Goal: Obtain resource: Download file/media

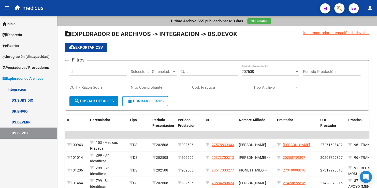
click at [22, 111] on link "DR.ENVIO" at bounding box center [28, 111] width 57 height 11
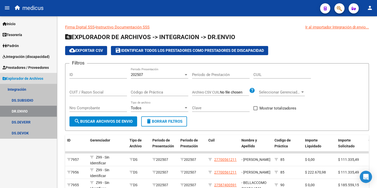
click at [35, 112] on link "DR.ENVIO" at bounding box center [28, 111] width 57 height 11
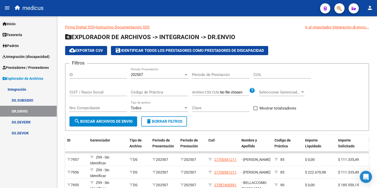
click at [26, 114] on link "DR.ENVIO" at bounding box center [28, 111] width 57 height 11
click at [280, 74] on input "CUIL" at bounding box center [281, 74] width 57 height 5
paste input "27-54167201-5"
type input "27-54167201-5"
click at [186, 73] on div at bounding box center [186, 75] width 5 height 4
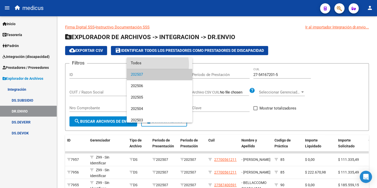
click at [152, 65] on span "Todos" at bounding box center [159, 62] width 57 height 11
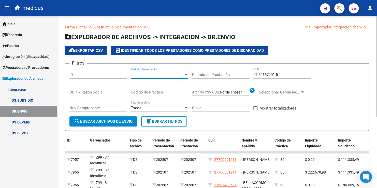
click at [112, 121] on span "search Buscar Archivos de Envio" at bounding box center [103, 121] width 59 height 5
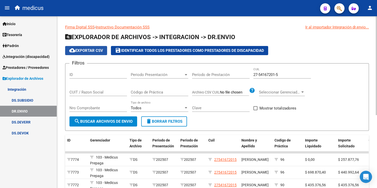
click at [96, 50] on span "cloud_download Exportar CSV" at bounding box center [86, 50] width 34 height 5
